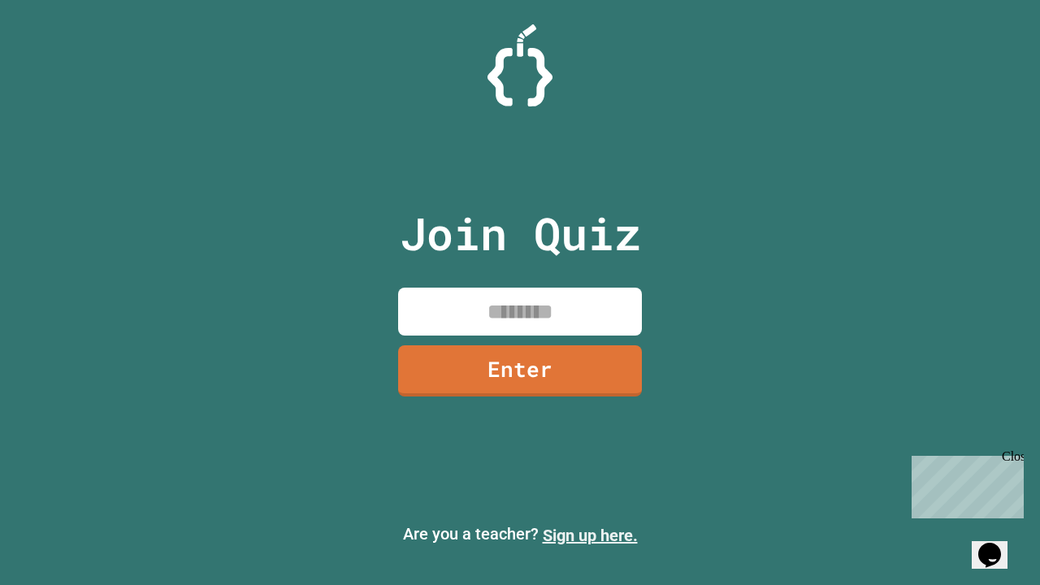
click at [590, 536] on link "Sign up here." at bounding box center [590, 536] width 95 height 20
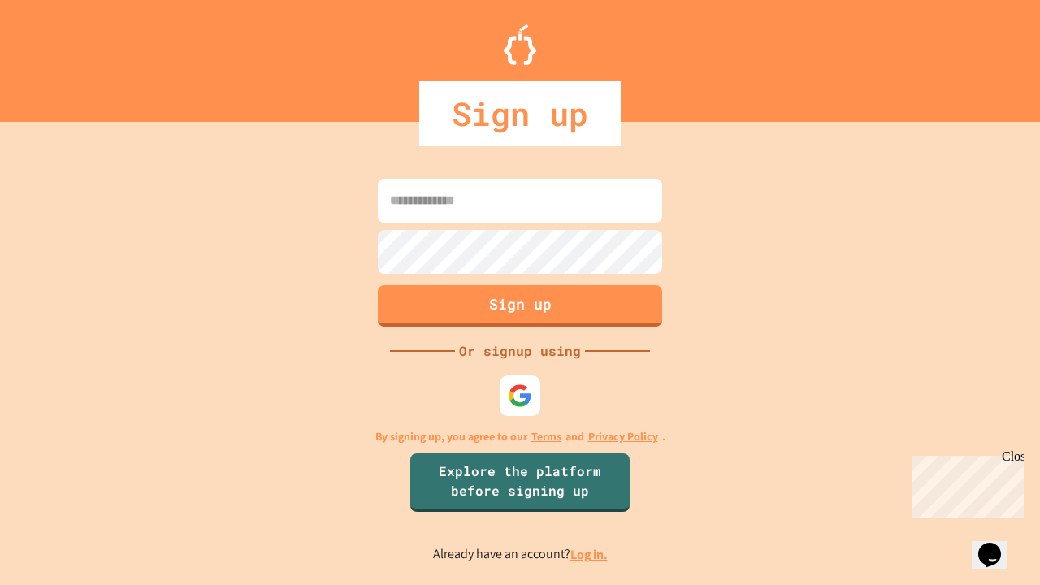
click at [590, 554] on link "Log in." at bounding box center [589, 554] width 37 height 17
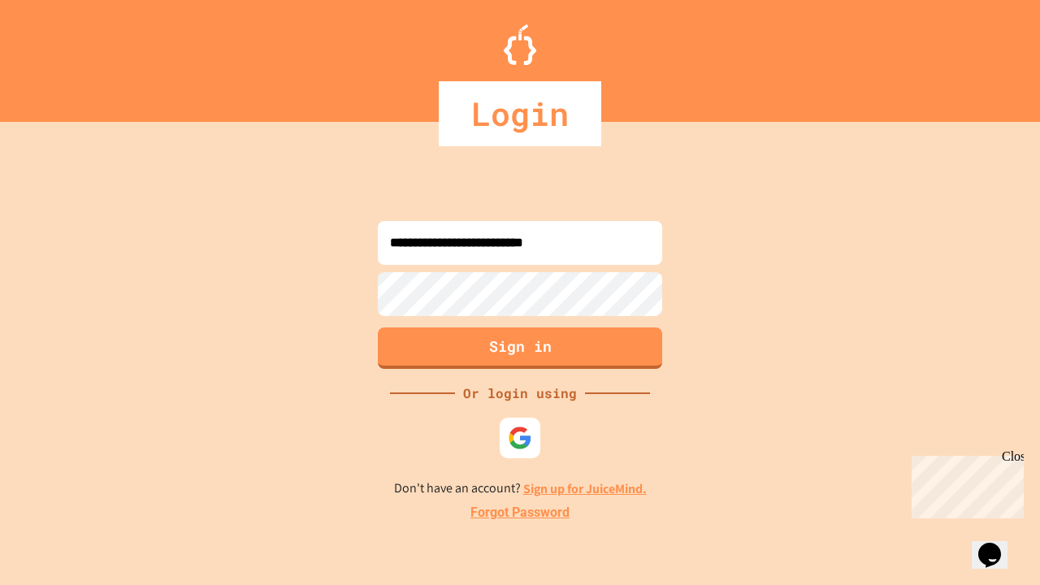
type input "**********"
